Goal: Task Accomplishment & Management: Manage account settings

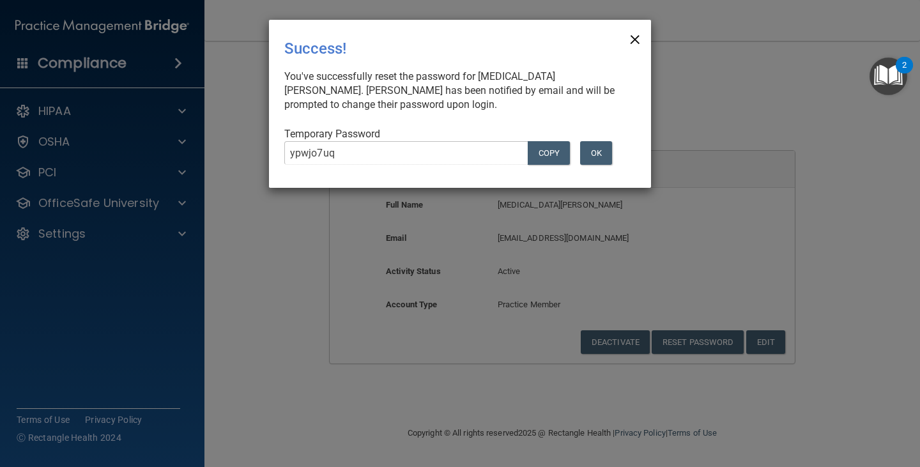
click at [635, 40] on span "×" at bounding box center [635, 38] width 12 height 26
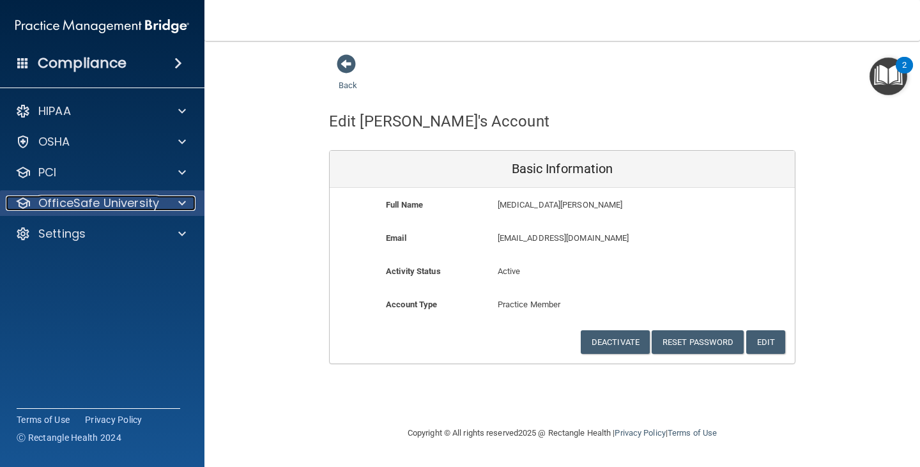
click at [95, 205] on p "OfficeSafe University" at bounding box center [98, 203] width 121 height 15
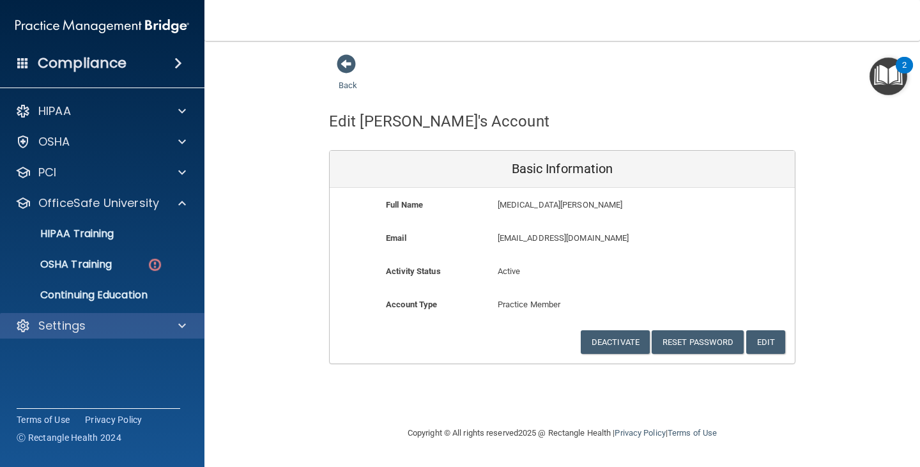
click at [65, 335] on div "Settings" at bounding box center [102, 326] width 205 height 26
click at [128, 311] on div "HIPAA Documents and Policies Report an Incident Business Associates Emergency P…" at bounding box center [102, 221] width 205 height 256
click at [128, 333] on div "Settings" at bounding box center [85, 325] width 158 height 15
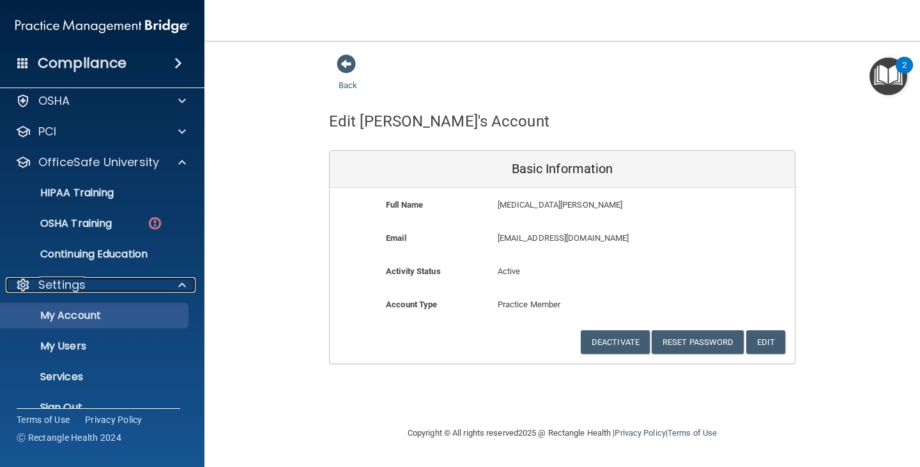
scroll to position [63, 0]
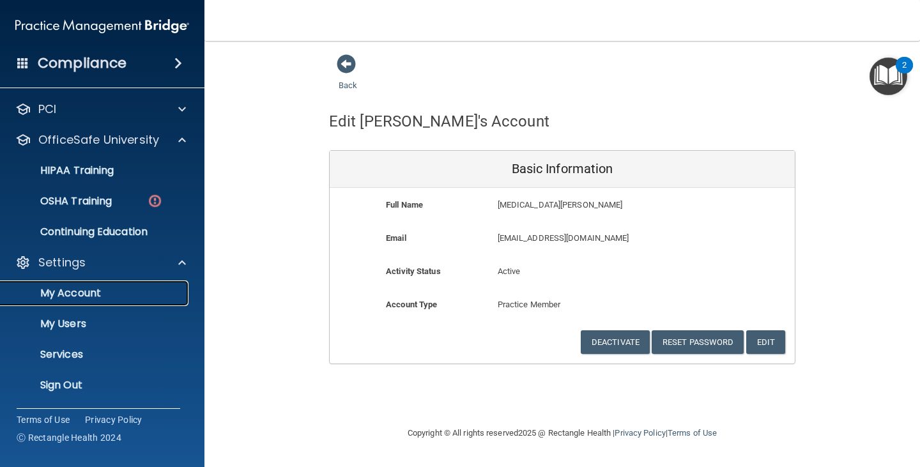
click at [105, 295] on p "My Account" at bounding box center [95, 293] width 174 height 13
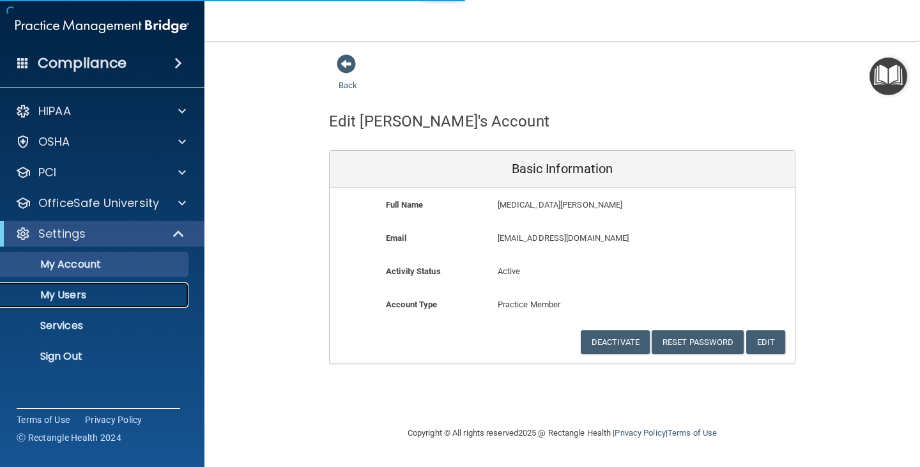
click at [95, 303] on link "My Users" at bounding box center [87, 295] width 201 height 26
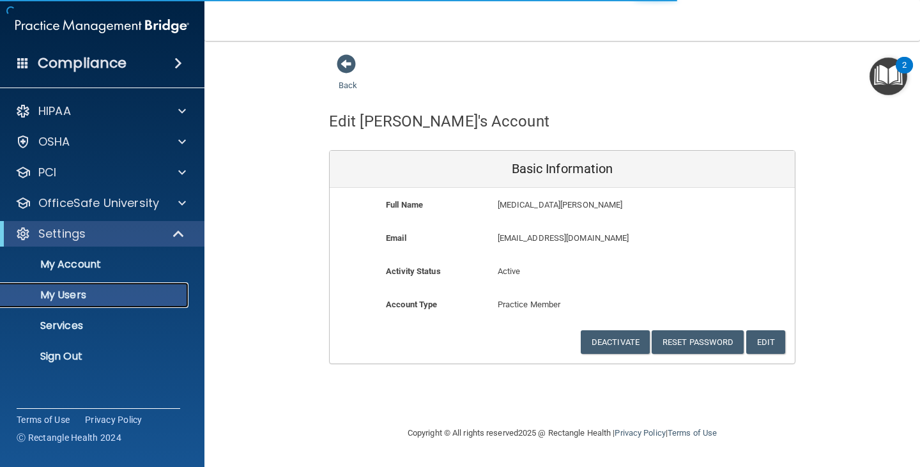
select select "20"
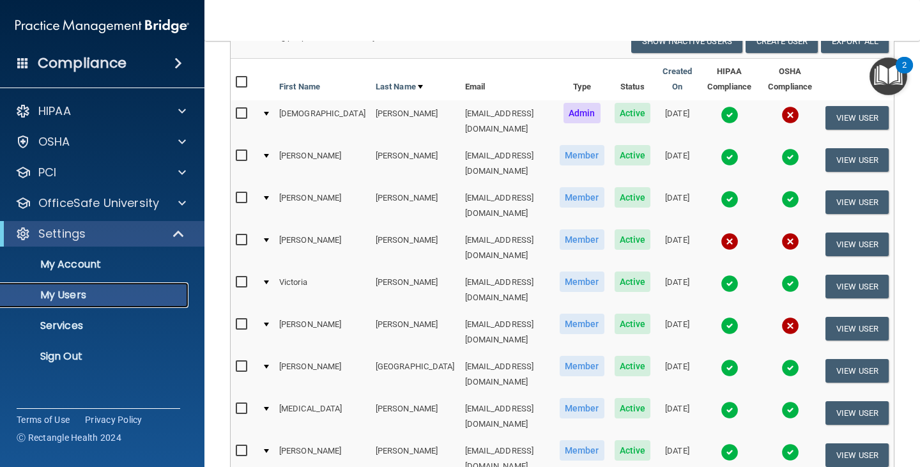
scroll to position [22, 0]
